Goal: Task Accomplishment & Management: Use online tool/utility

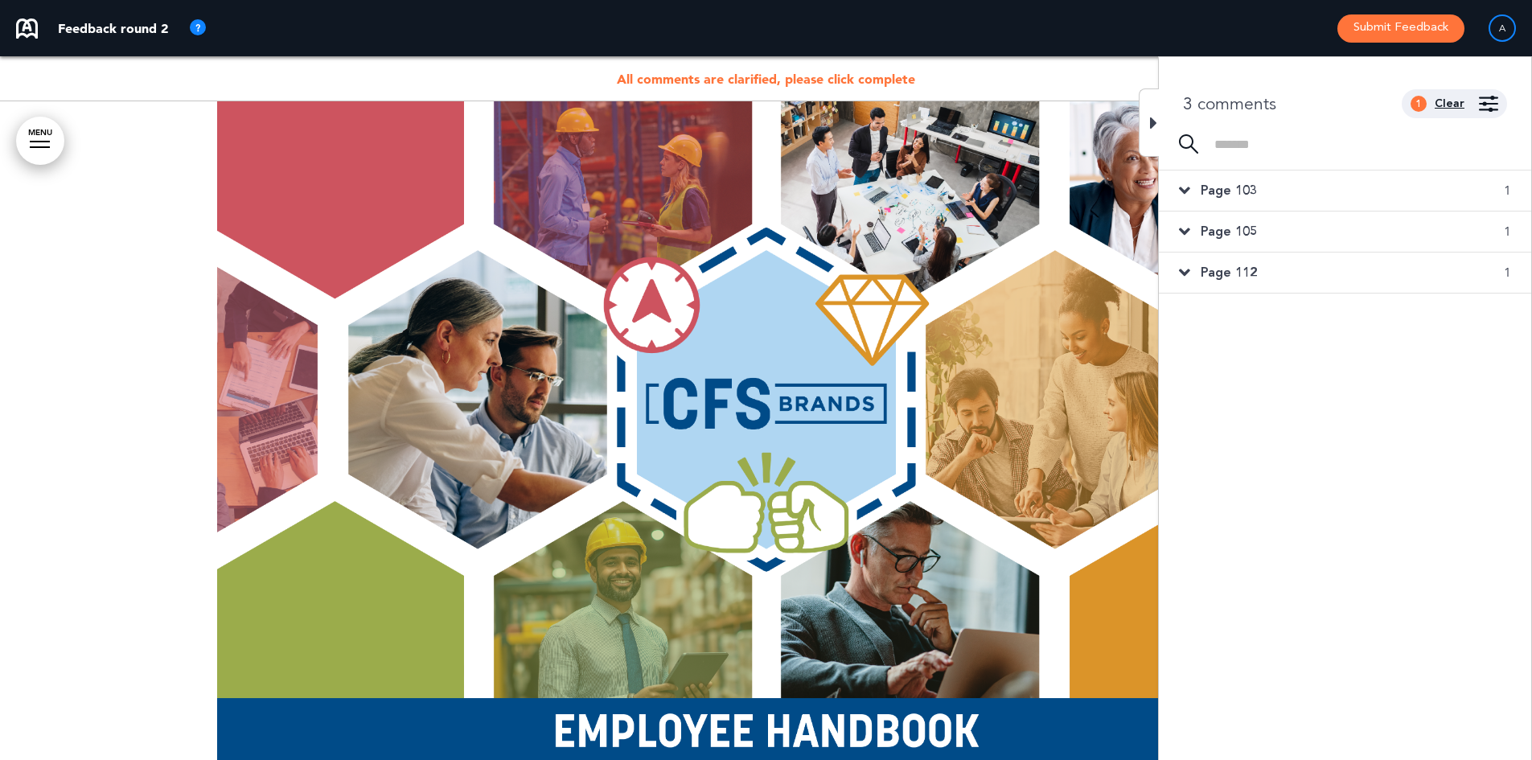
click at [1454, 99] on div "Clear" at bounding box center [1450, 103] width 30 height 11
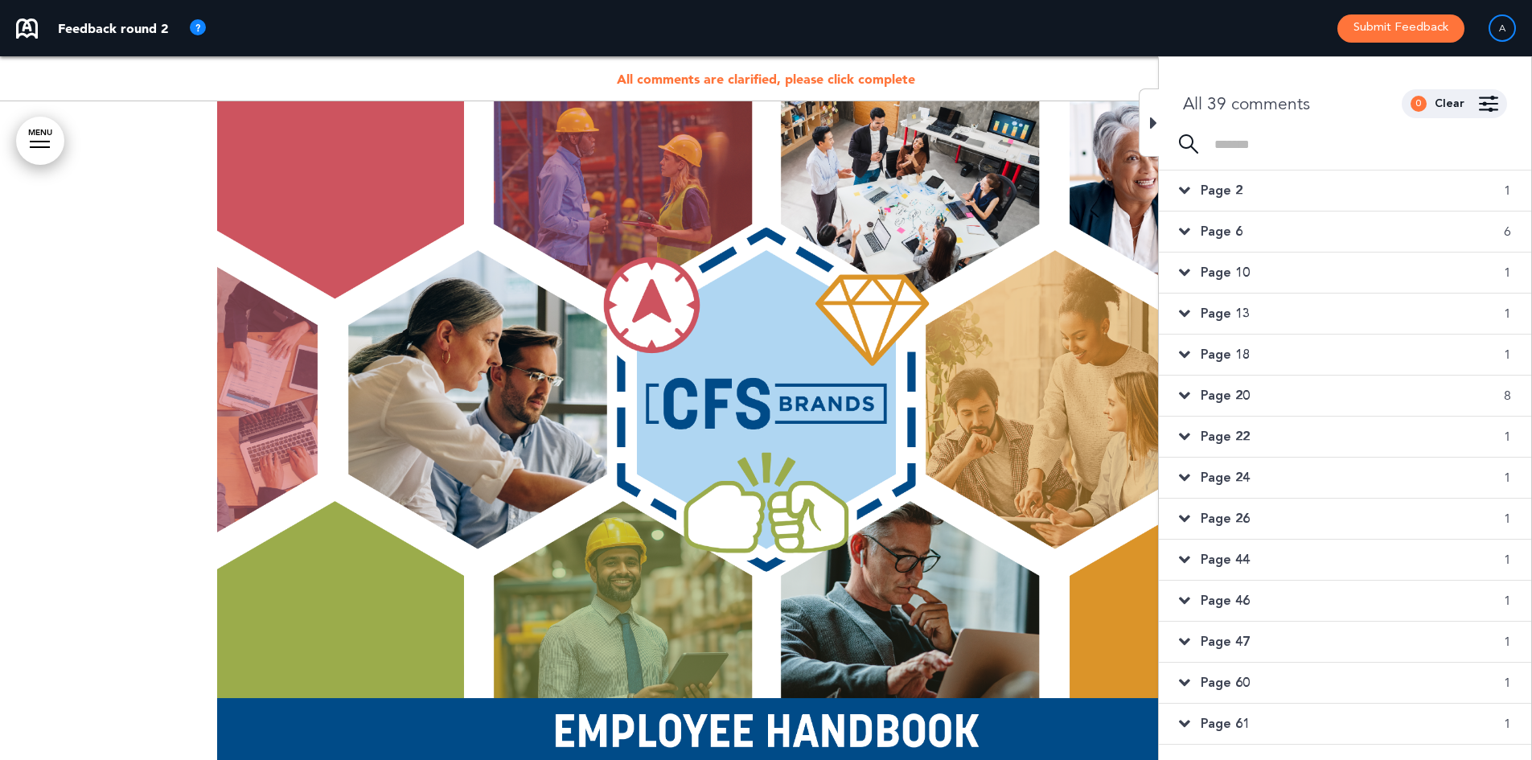
click at [722, 72] on span "All comments are clarified, please click complete" at bounding box center [766, 79] width 298 height 16
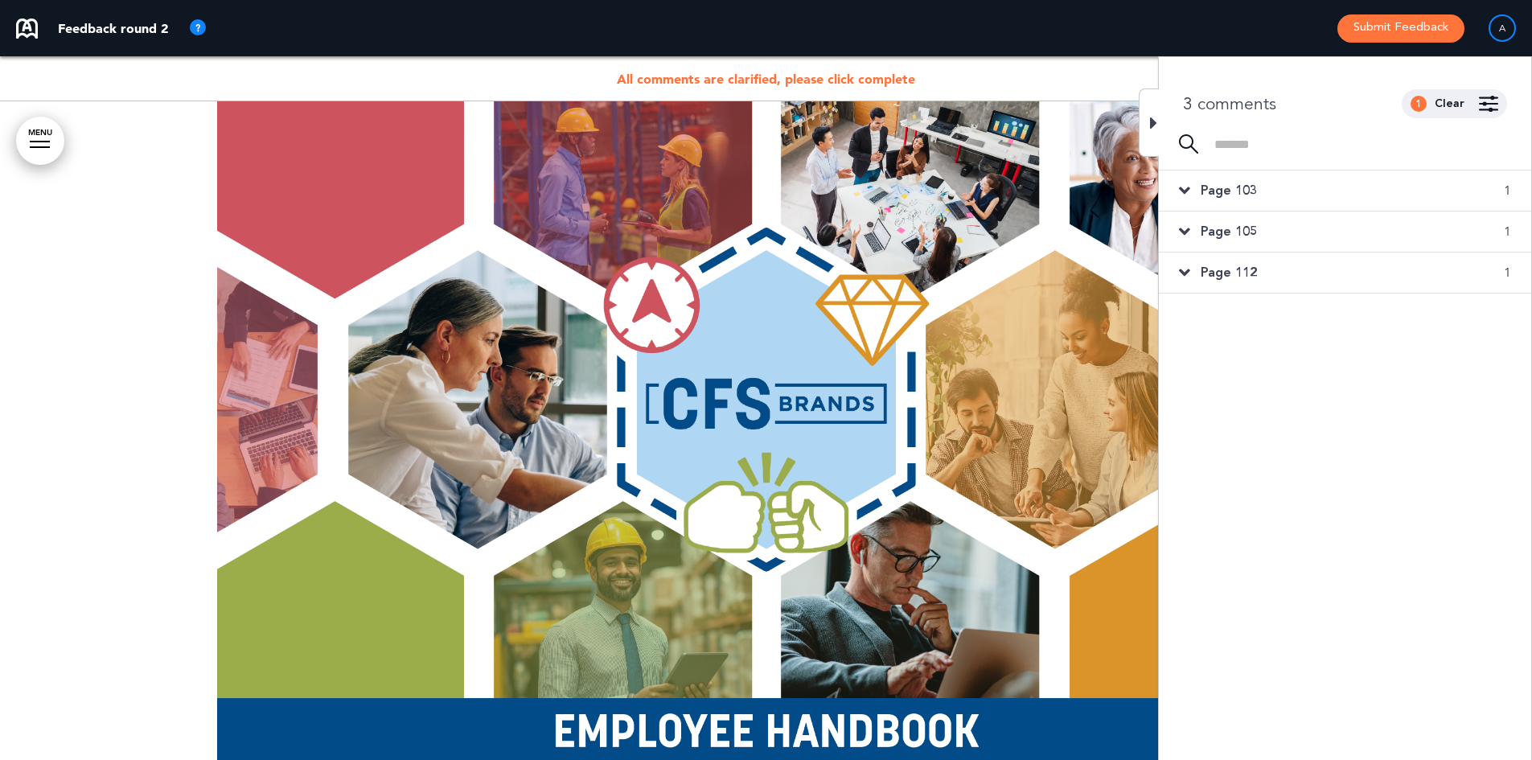
click at [1236, 189] on span "Page 103" at bounding box center [1229, 191] width 56 height 18
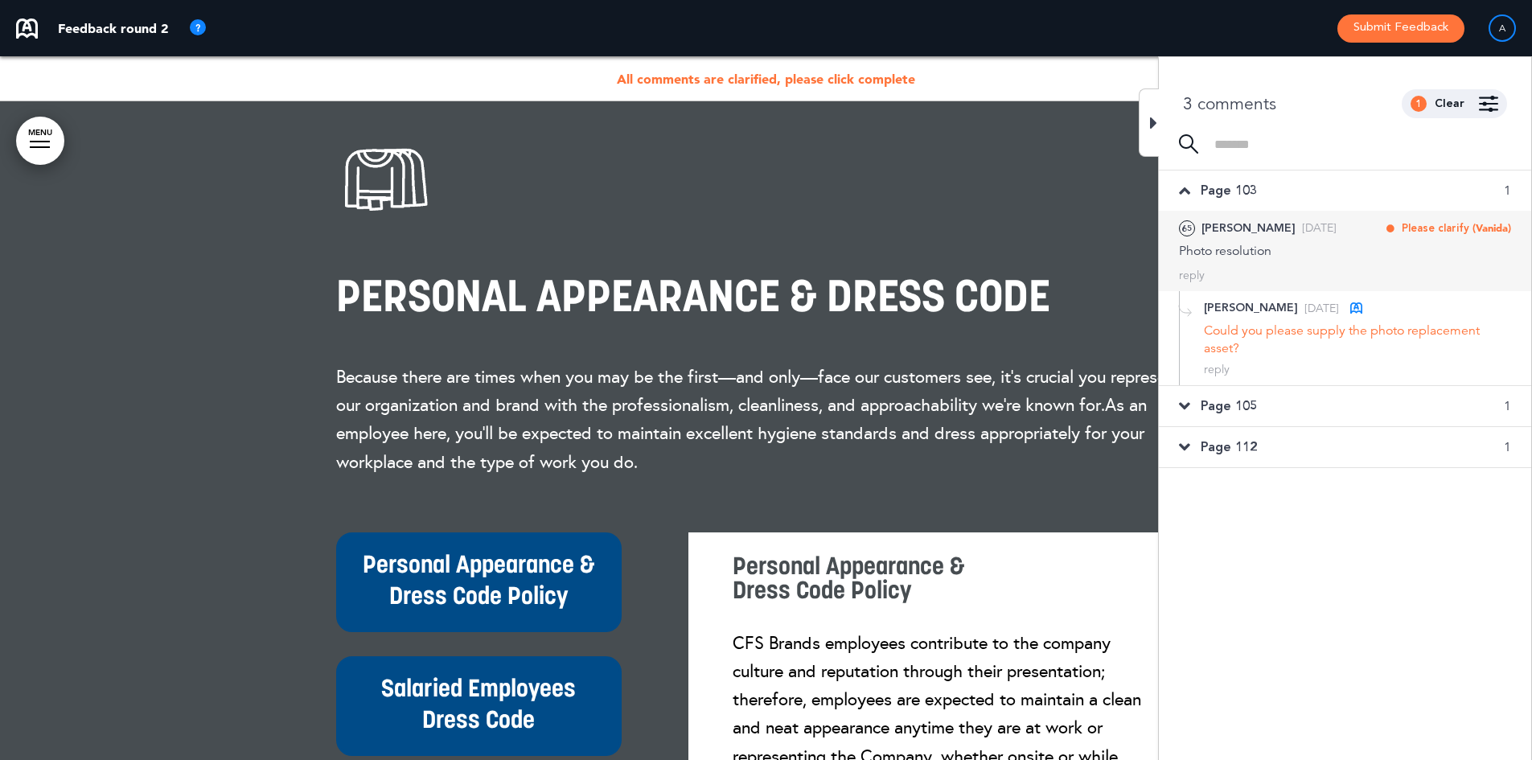
scroll to position [44997, 0]
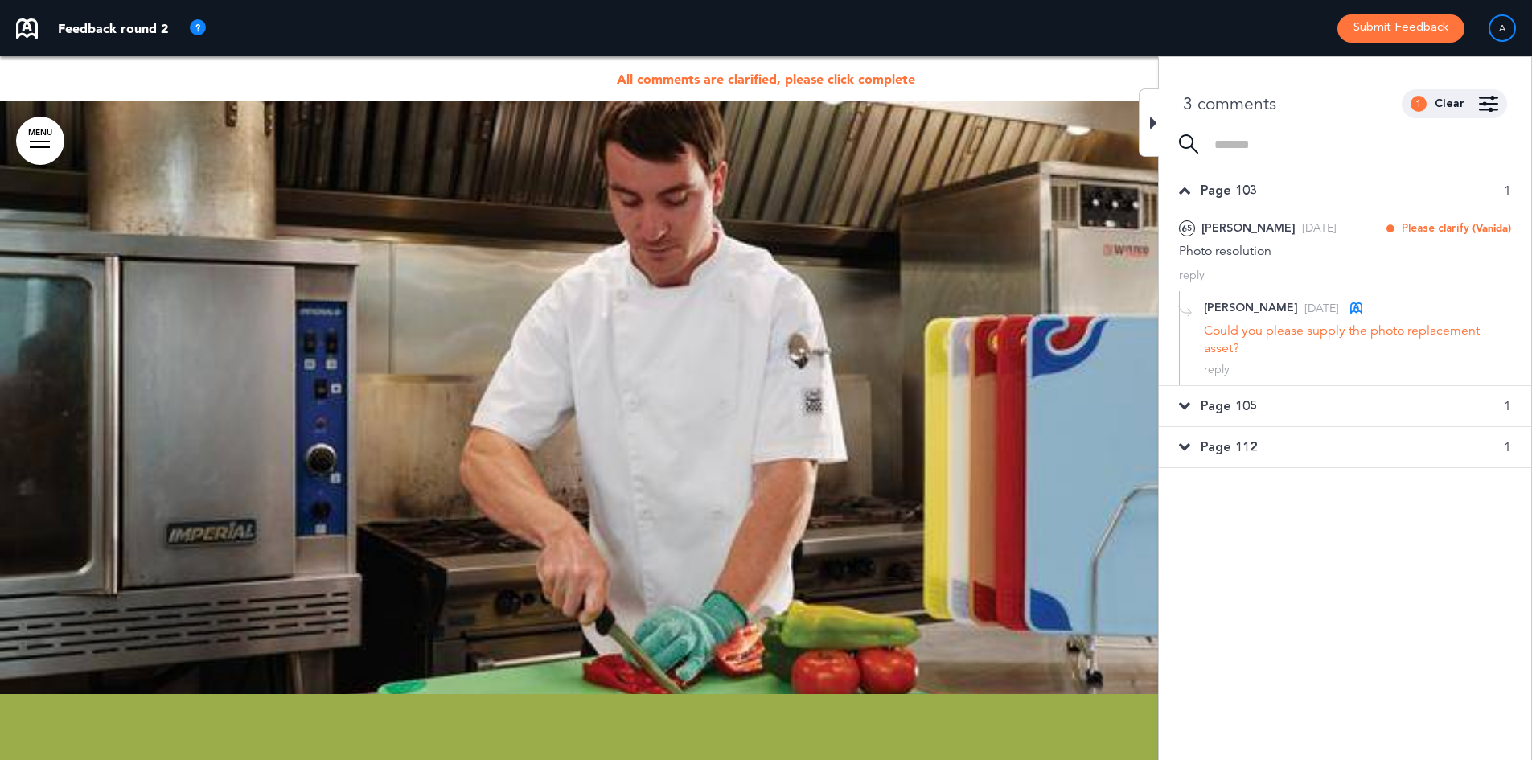
click at [1231, 406] on span "Page 105" at bounding box center [1229, 406] width 56 height 18
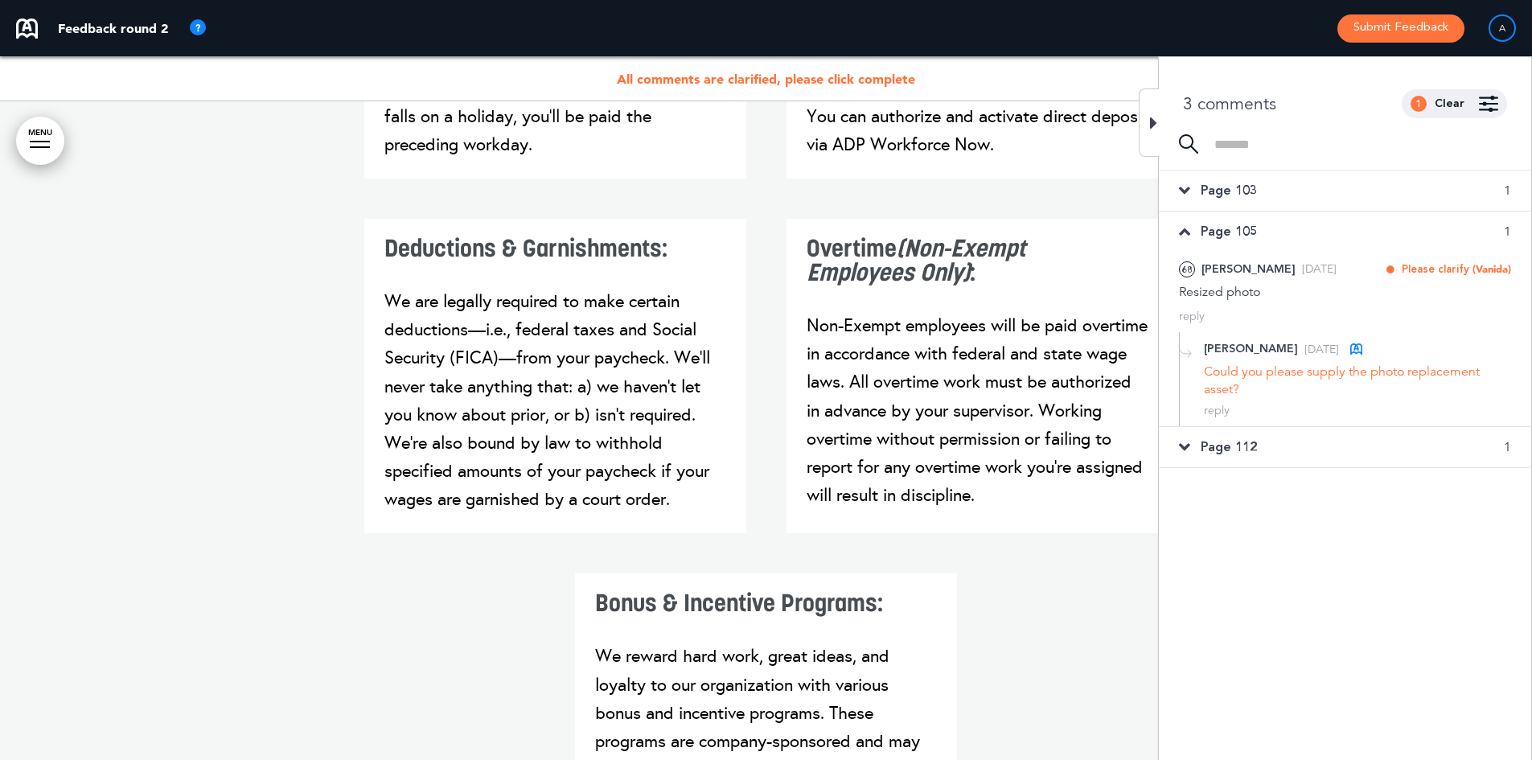
scroll to position [59162, 0]
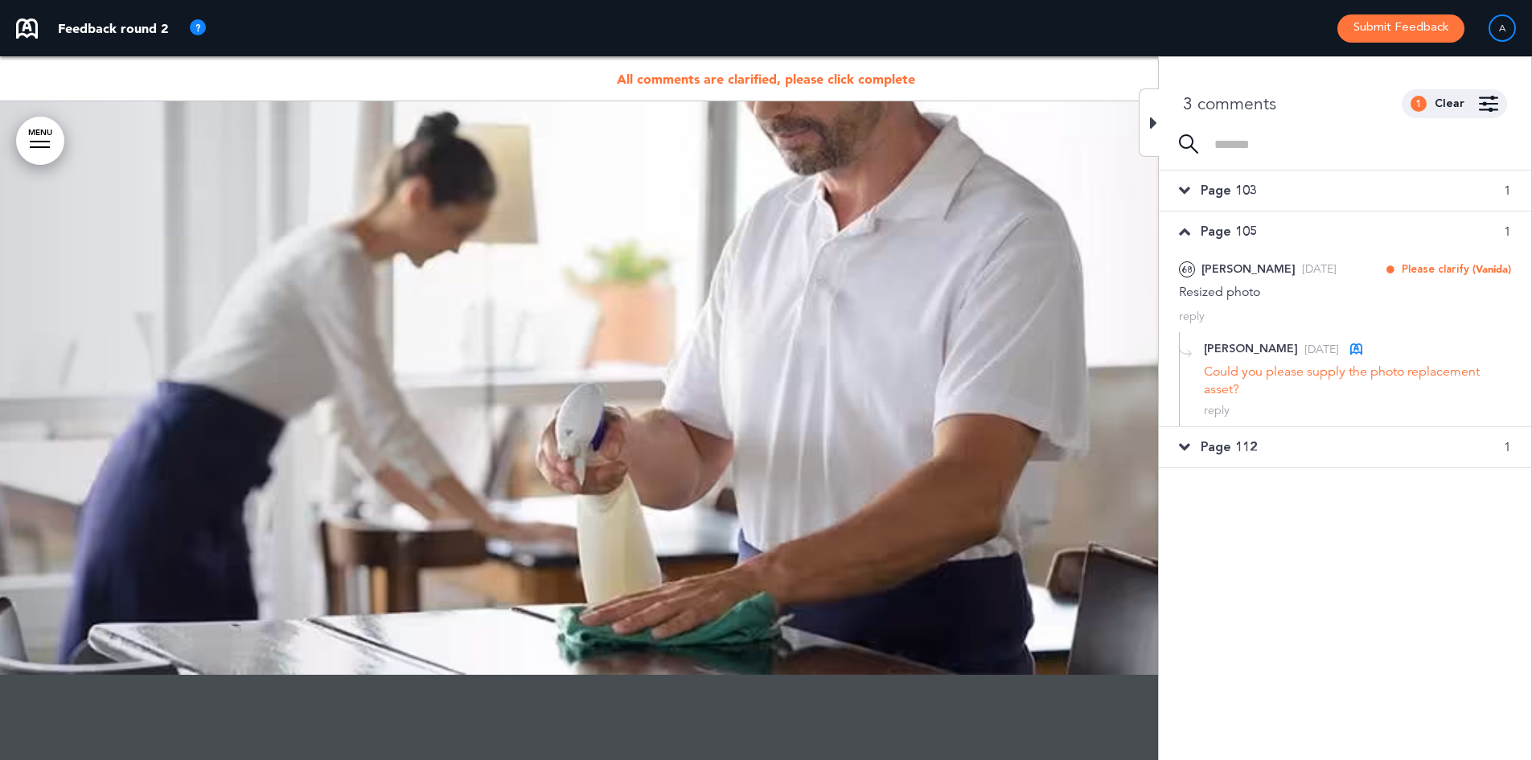
click at [1241, 442] on span "Page 112" at bounding box center [1229, 447] width 56 height 18
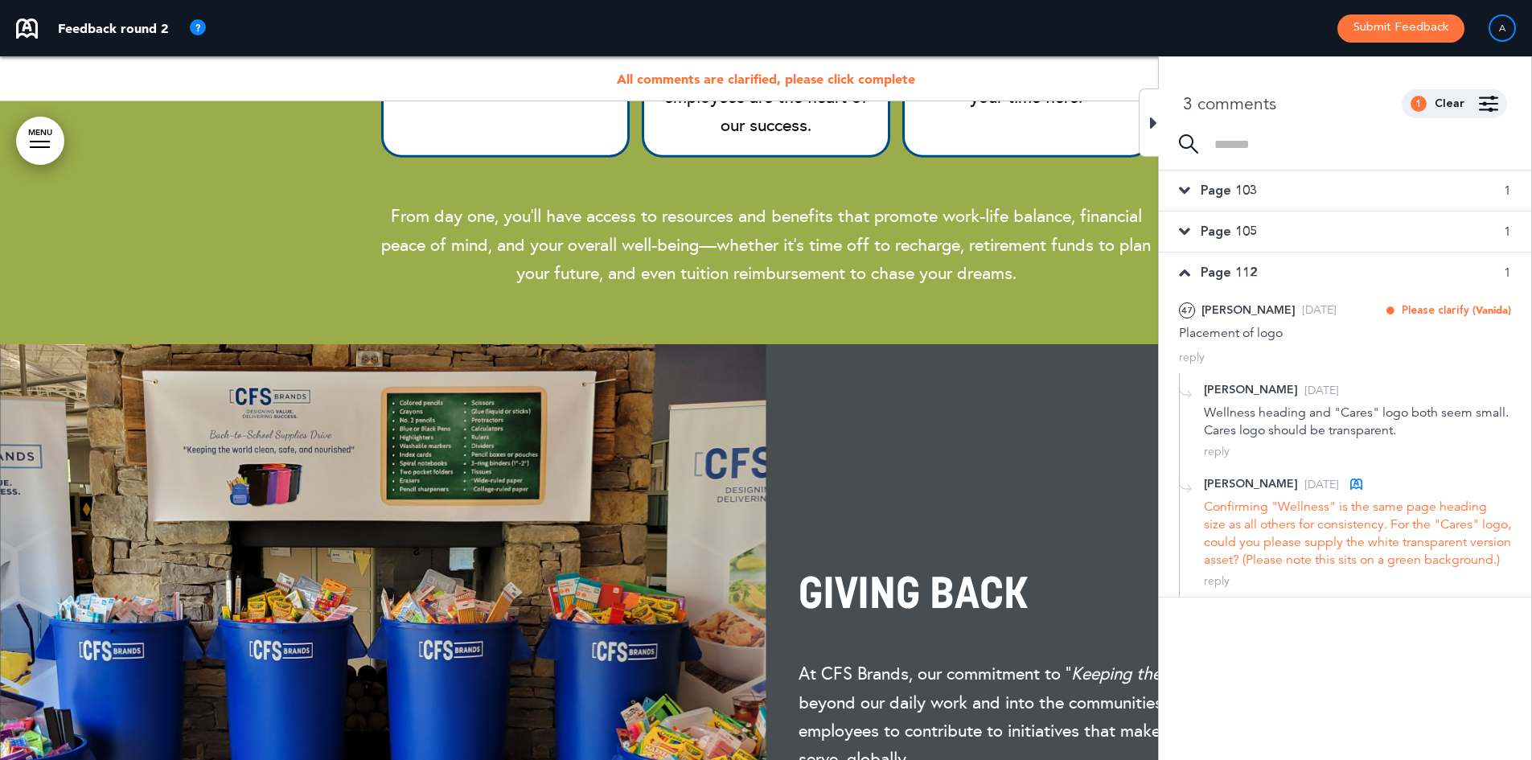
scroll to position [12710, 0]
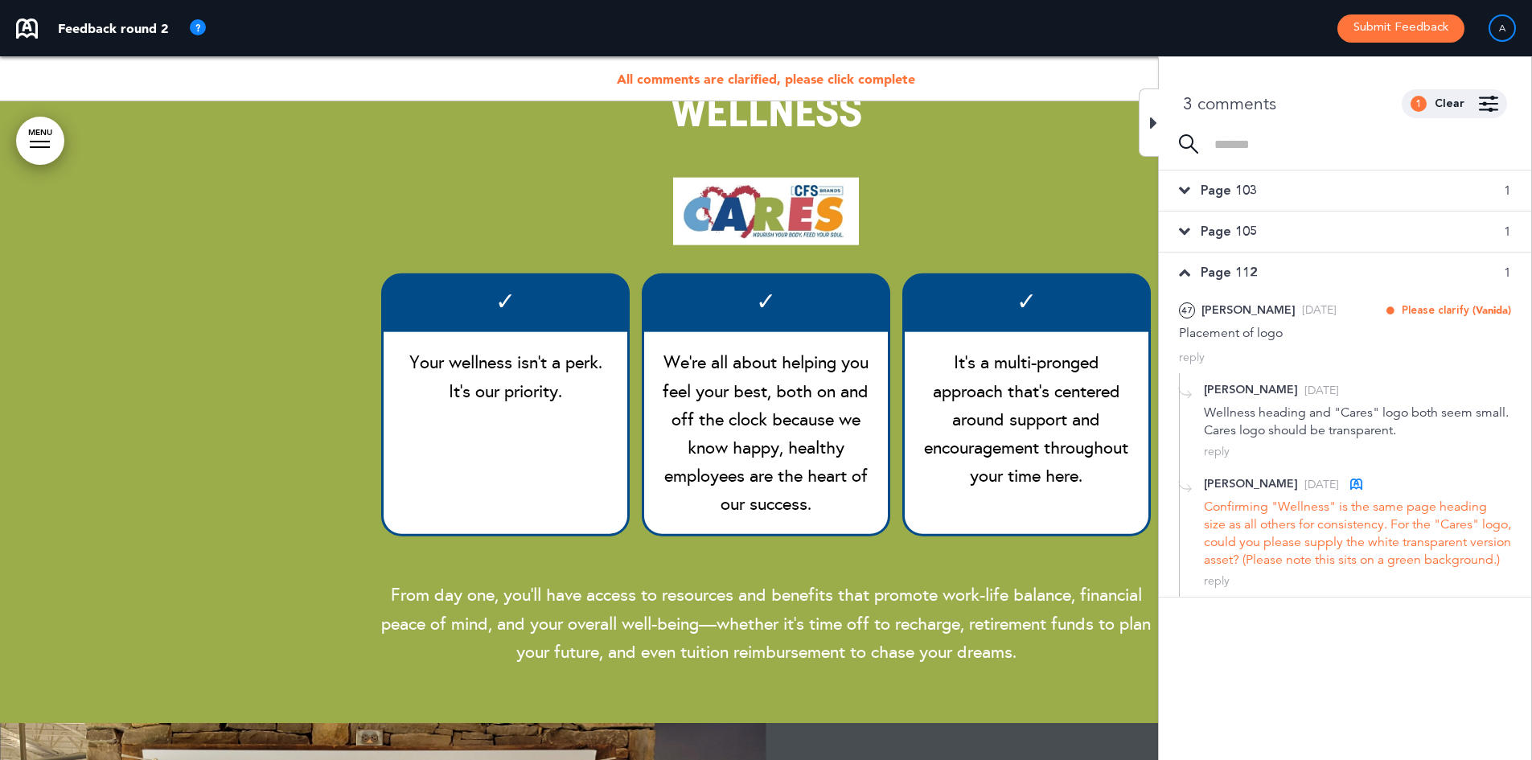
click at [825, 68] on div "All comments are clarified, please click complete" at bounding box center [766, 78] width 1532 height 45
click at [825, 72] on span "All comments are clarified, please click complete" at bounding box center [766, 79] width 298 height 16
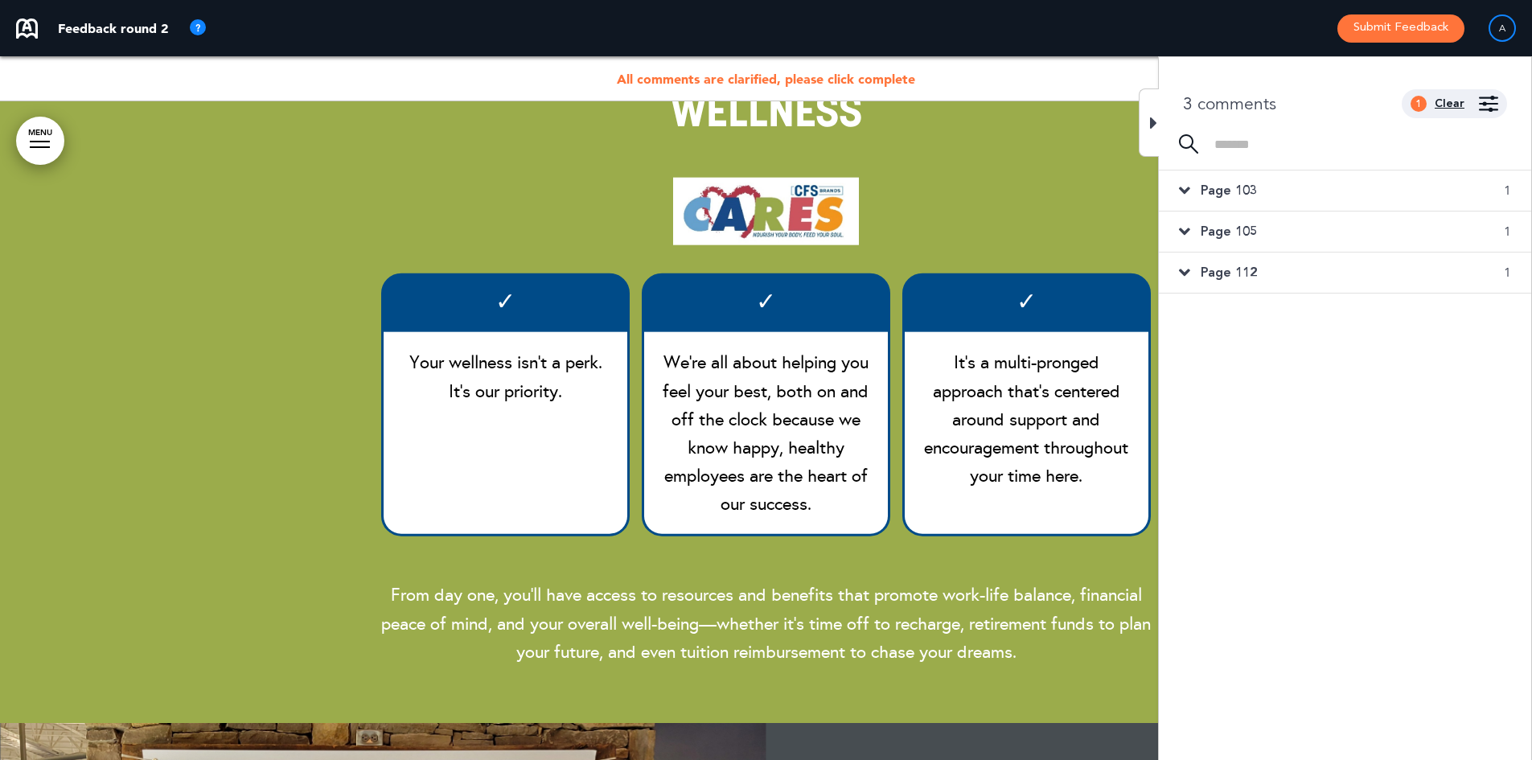
click at [1464, 103] on div "Clear" at bounding box center [1450, 103] width 30 height 11
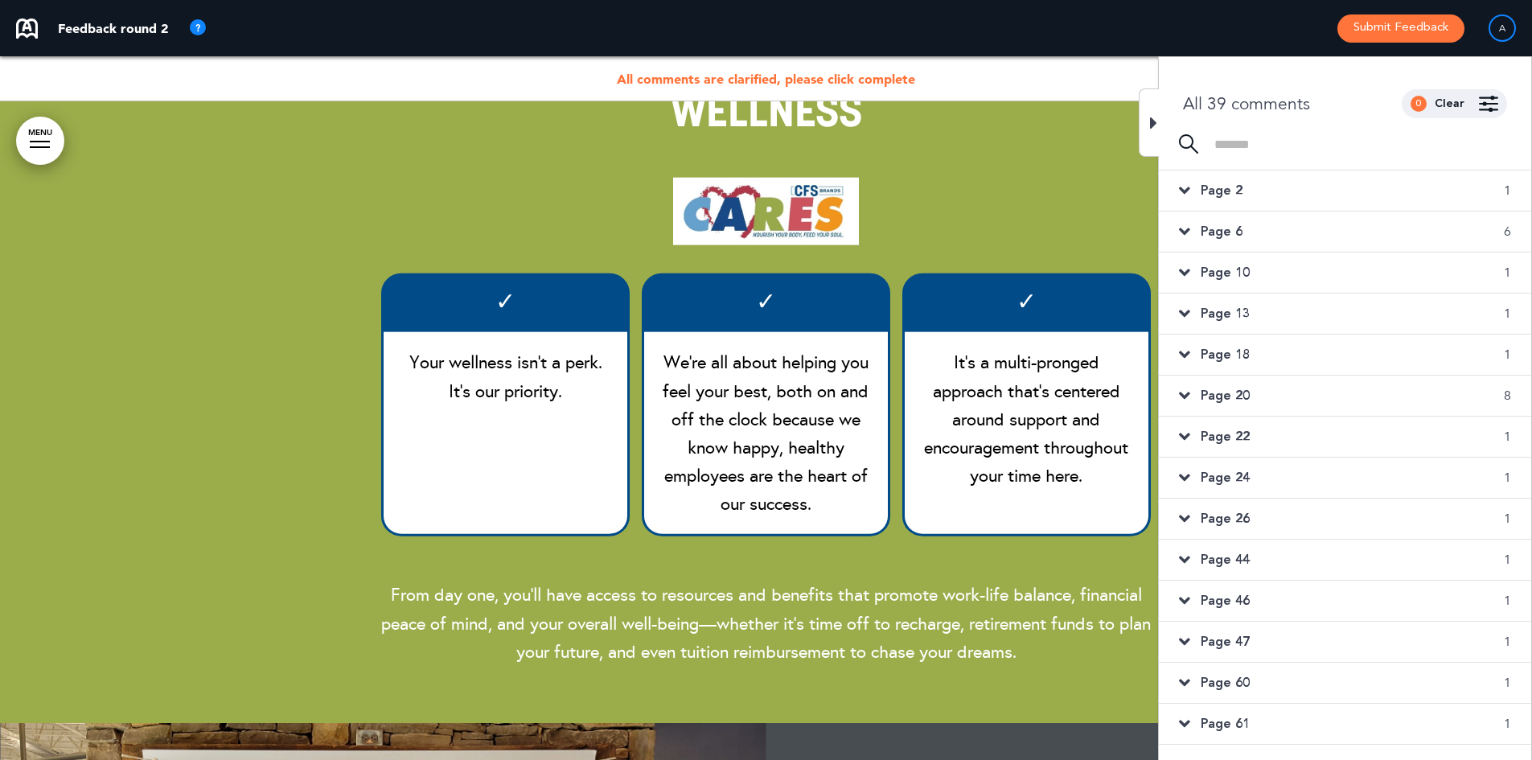
click at [1240, 222] on div "Page 6 6" at bounding box center [1345, 232] width 372 height 40
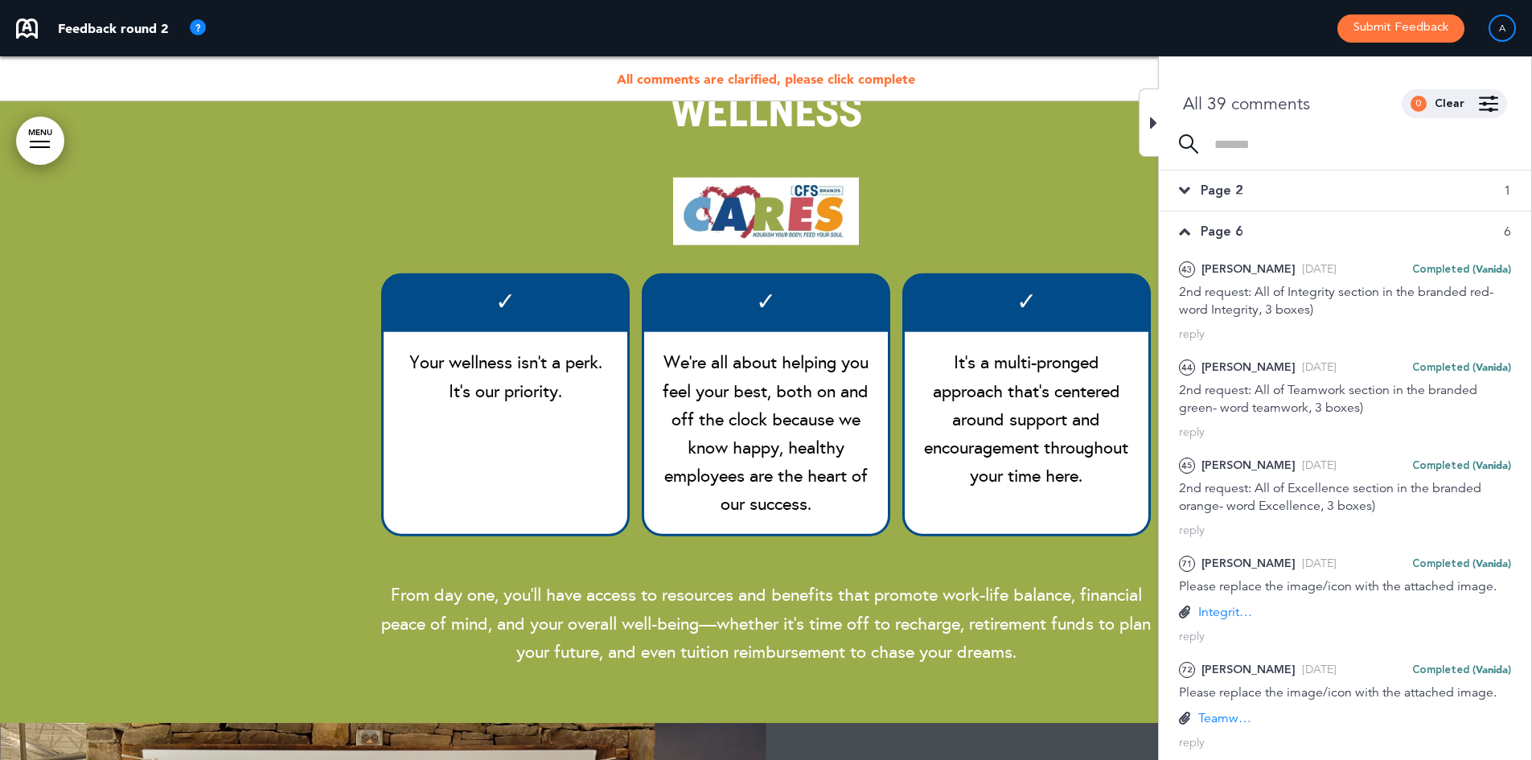
scroll to position [4990, 0]
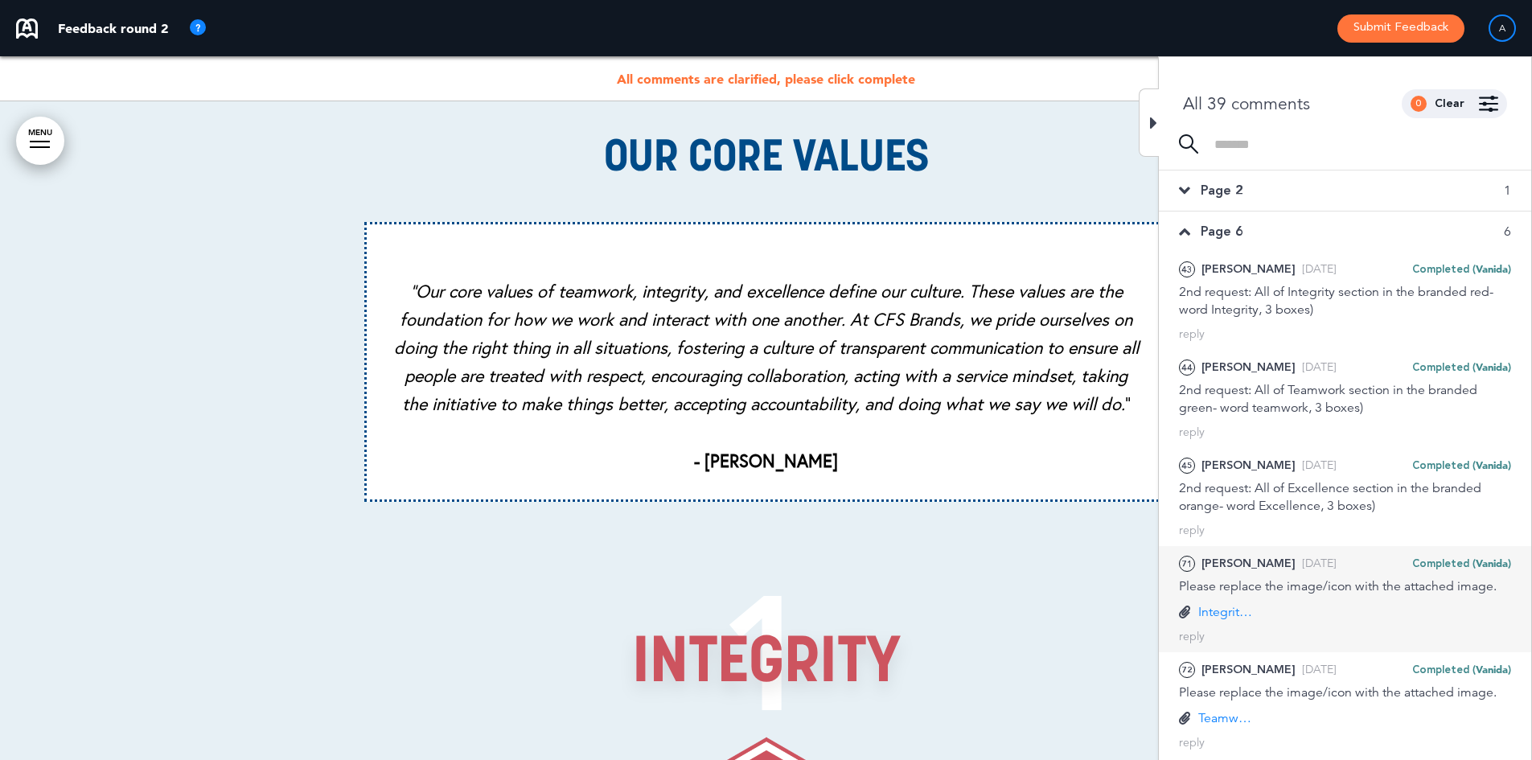
click at [1211, 607] on p "Integrity Octagon.png" at bounding box center [1227, 612] width 56 height 18
